Goal: Transaction & Acquisition: Purchase product/service

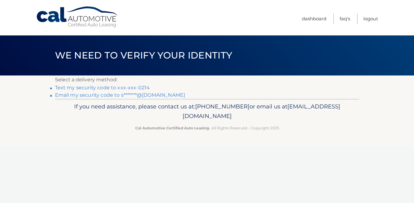
click at [128, 85] on link "Text my security code to xxx-xxx-0214" at bounding box center [102, 88] width 95 height 6
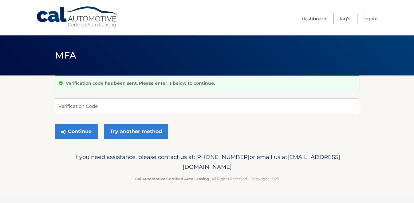
click at [120, 103] on input "Verification Code" at bounding box center [207, 105] width 304 height 15
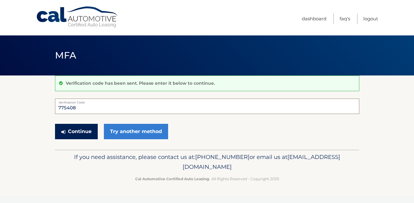
type input "775408"
click at [86, 131] on button "Continue" at bounding box center [76, 131] width 43 height 15
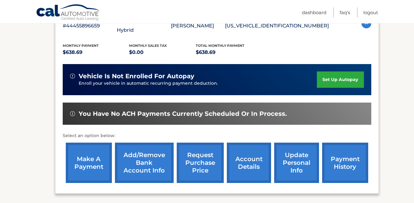
scroll to position [170, 0]
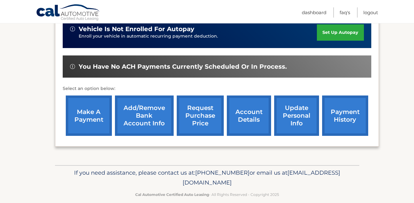
click at [81, 112] on link "make a payment" at bounding box center [89, 115] width 46 height 40
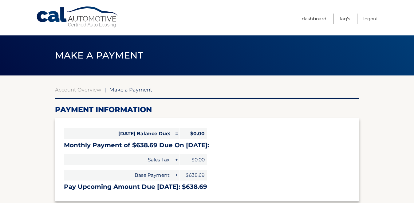
select select "ZGQ1YWRhN2ItZWJjZS00MzU0LWJhZGEtNTk0OTM3OTFlYTk1"
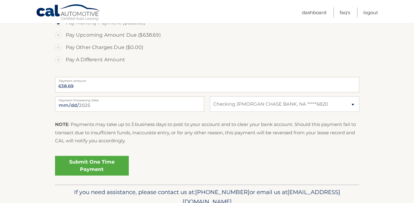
scroll to position [216, 0]
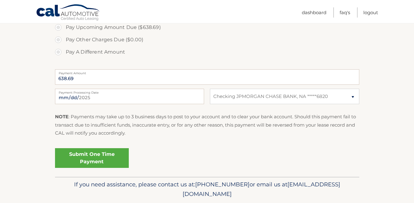
click at [84, 162] on link "Submit One Time Payment" at bounding box center [92, 158] width 74 height 20
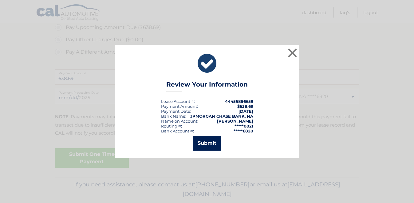
click at [213, 145] on button "Submit" at bounding box center [207, 143] width 29 height 15
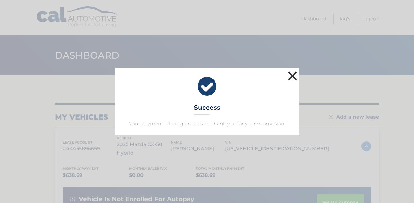
click at [294, 79] on button "×" at bounding box center [293, 75] width 12 height 12
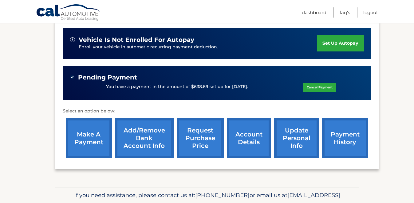
scroll to position [181, 0]
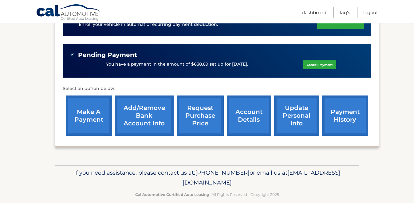
click at [346, 114] on link "payment history" at bounding box center [345, 115] width 46 height 40
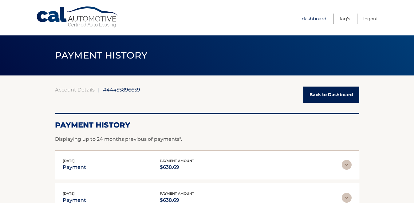
click at [312, 17] on link "Dashboard" at bounding box center [314, 19] width 25 height 10
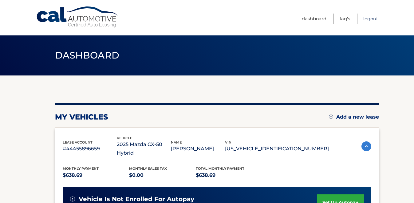
click at [369, 21] on link "Logout" at bounding box center [370, 19] width 15 height 10
